Goal: Navigation & Orientation: Find specific page/section

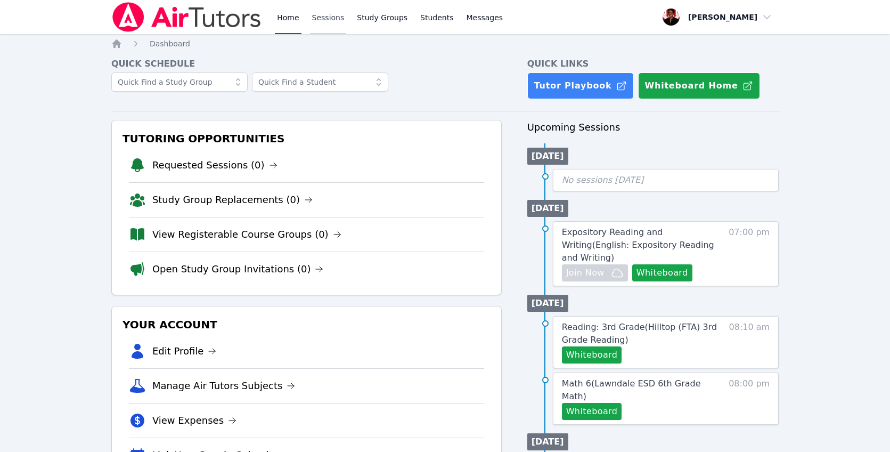
click at [330, 13] on link "Sessions" at bounding box center [328, 17] width 37 height 34
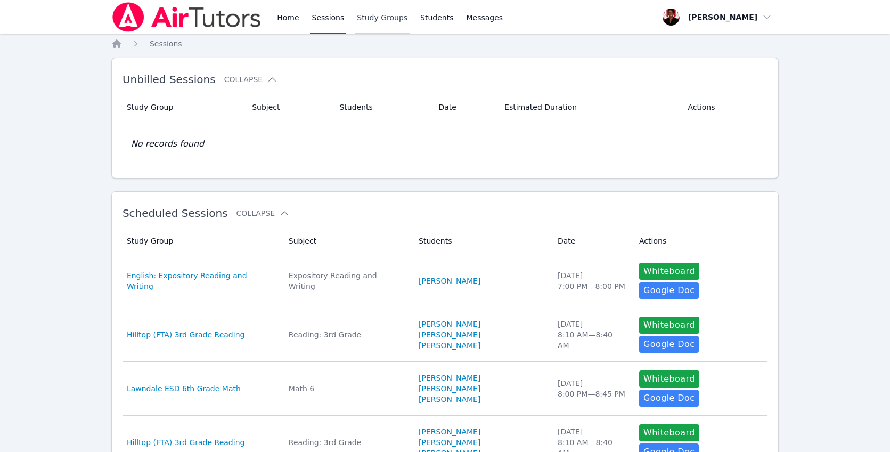
click at [368, 21] on link "Study Groups" at bounding box center [382, 17] width 55 height 34
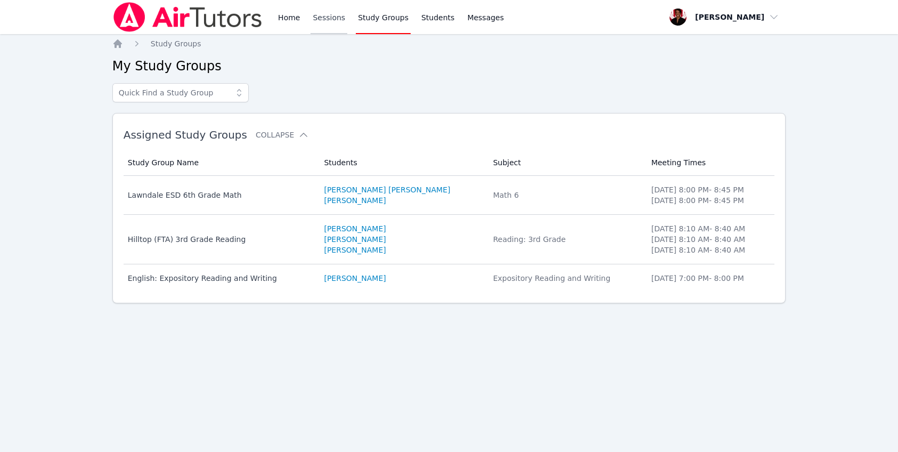
click at [325, 22] on link "Sessions" at bounding box center [329, 17] width 37 height 34
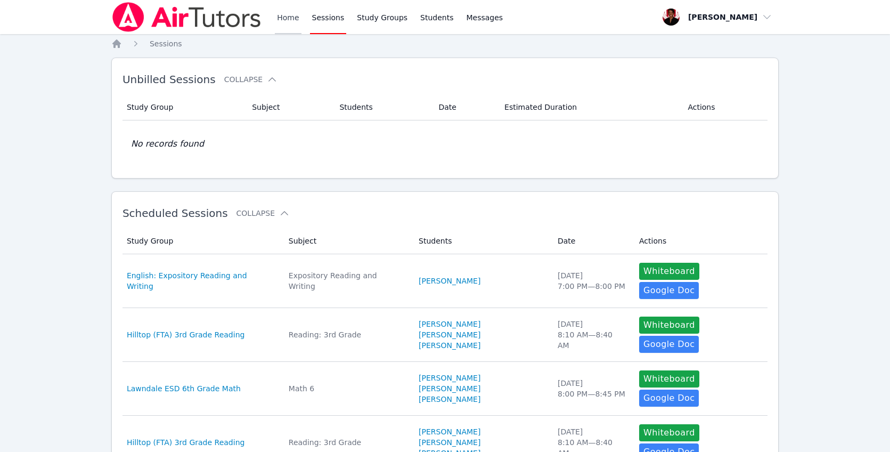
click at [293, 24] on link "Home" at bounding box center [288, 17] width 26 height 34
